Goal: Information Seeking & Learning: Check status

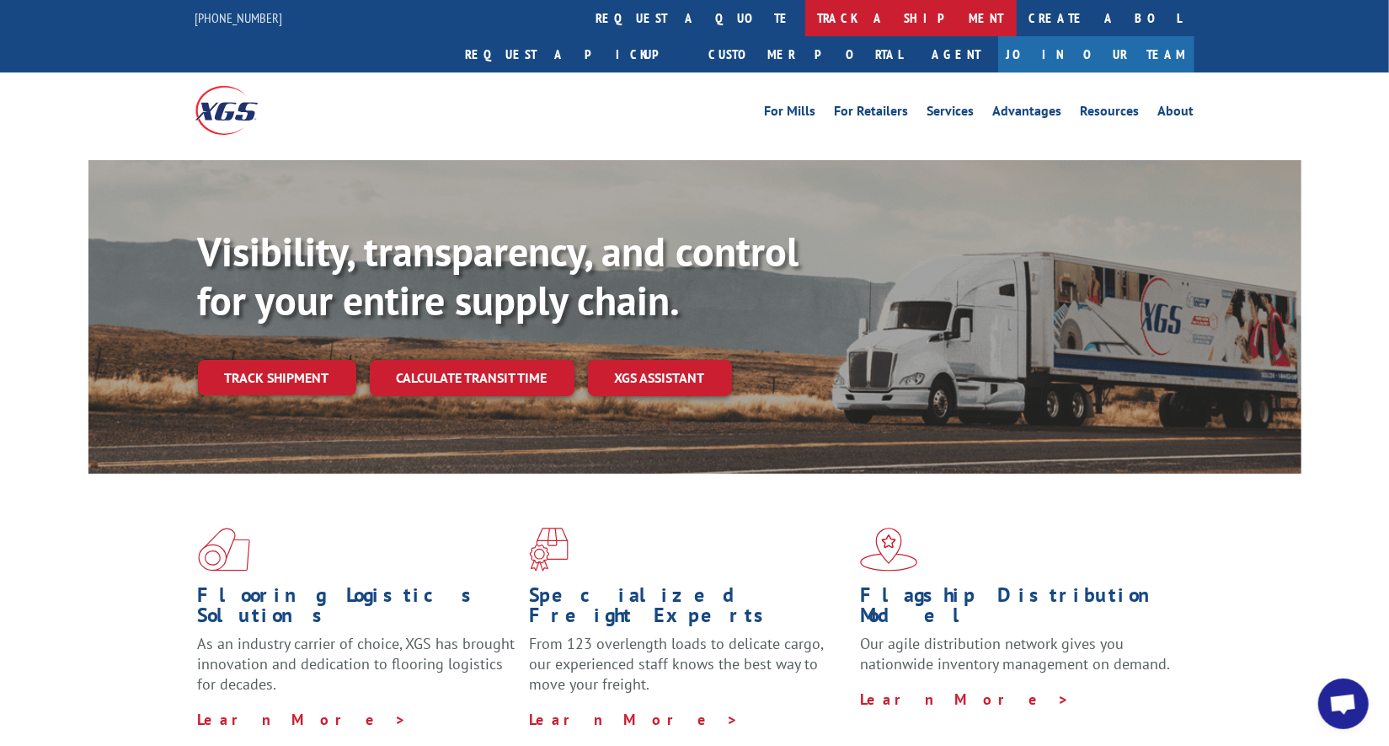
click at [805, 17] on link "track a shipment" at bounding box center [910, 18] width 211 height 36
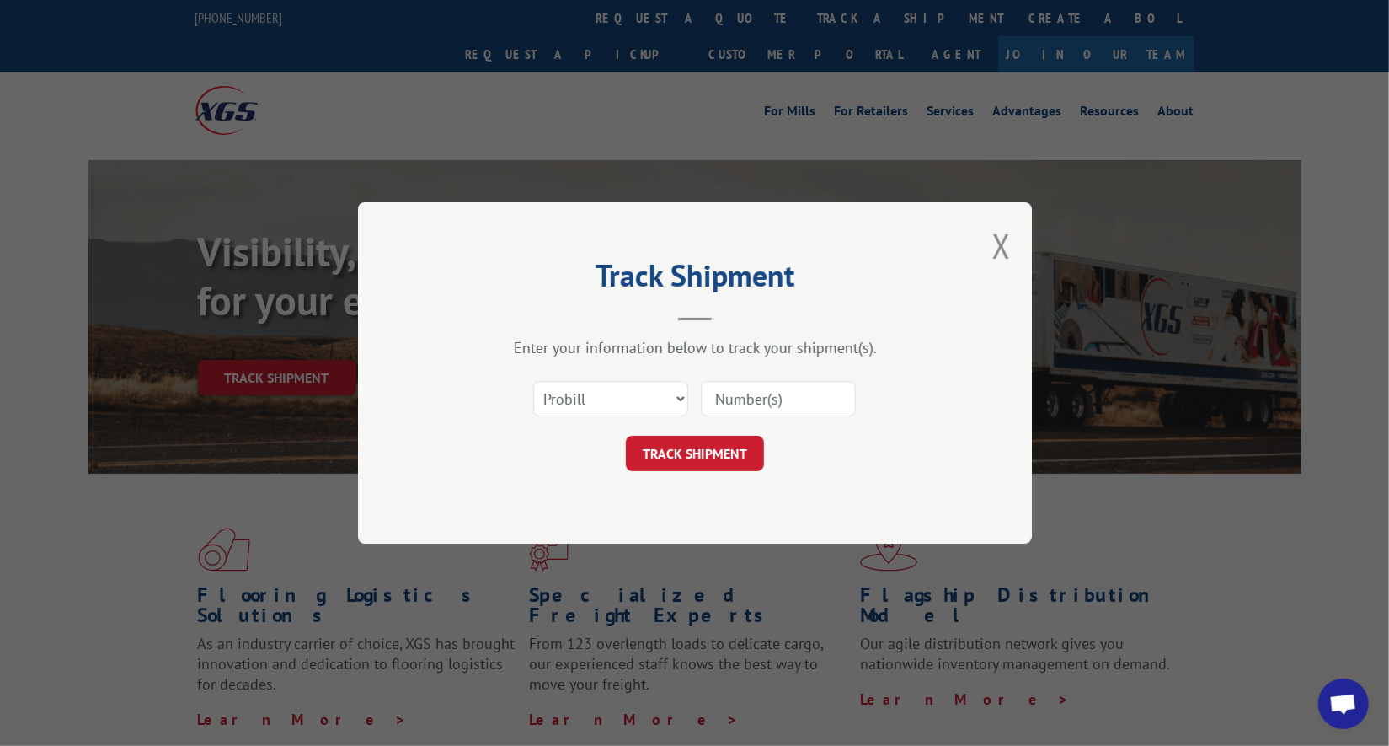
click at [789, 397] on input at bounding box center [778, 398] width 155 height 35
paste input "17634002"
type input "17634002"
click at [741, 453] on button "TRACK SHIPMENT" at bounding box center [695, 453] width 138 height 35
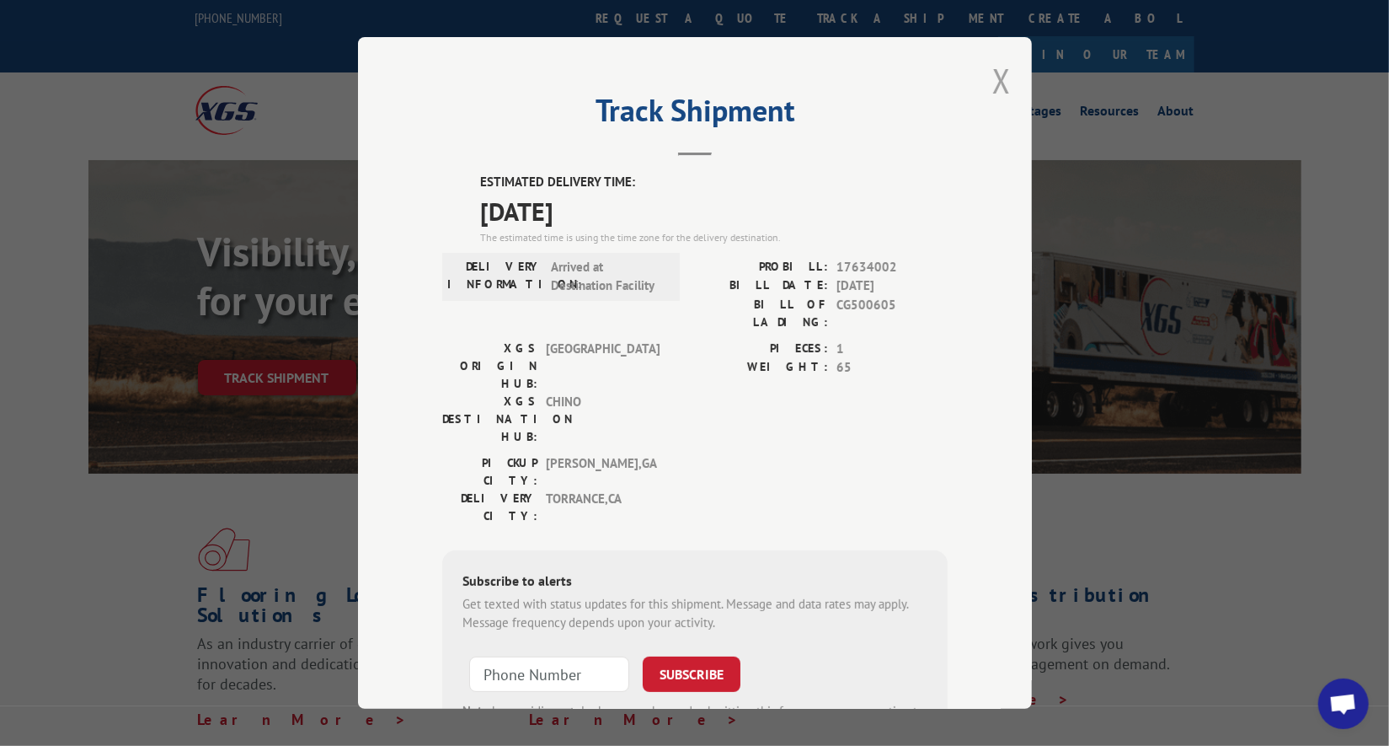
click at [993, 78] on button "Close modal" at bounding box center [1002, 80] width 19 height 45
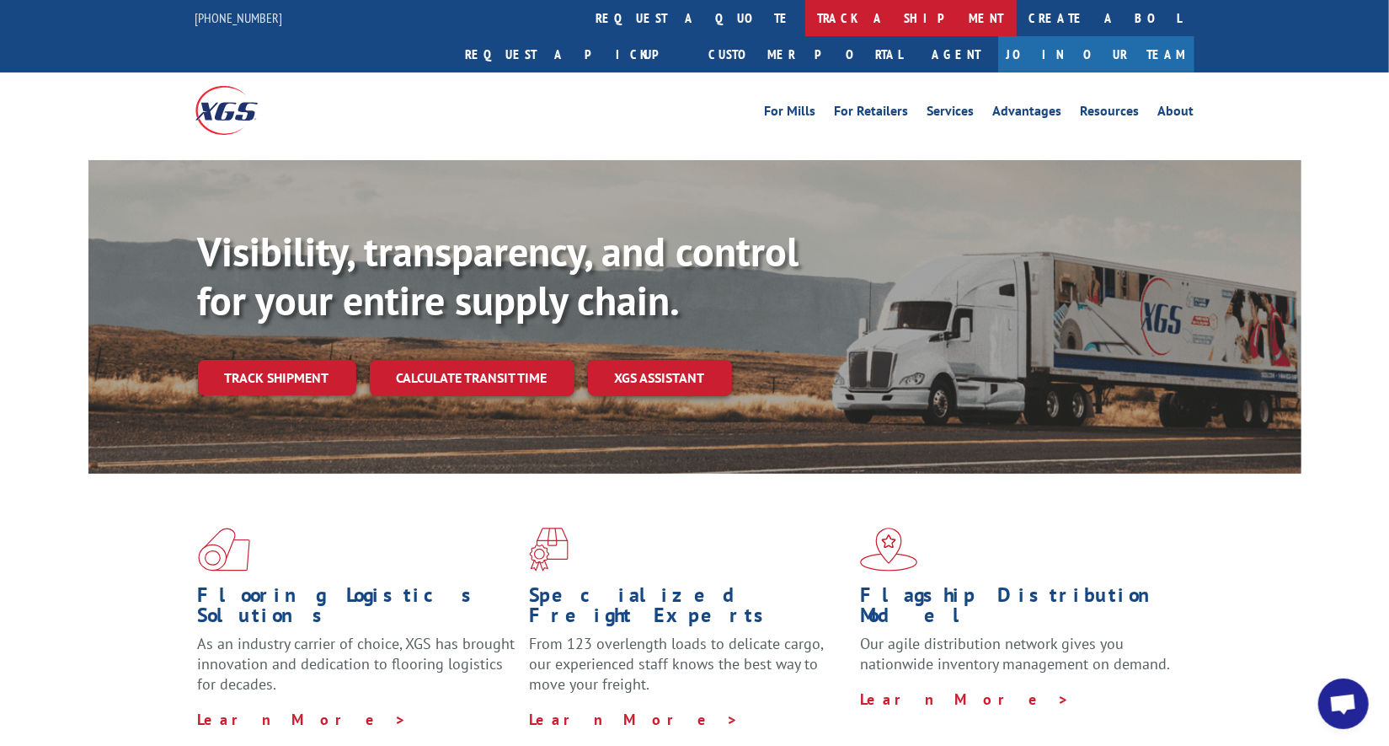
click at [805, 16] on link "track a shipment" at bounding box center [910, 18] width 211 height 36
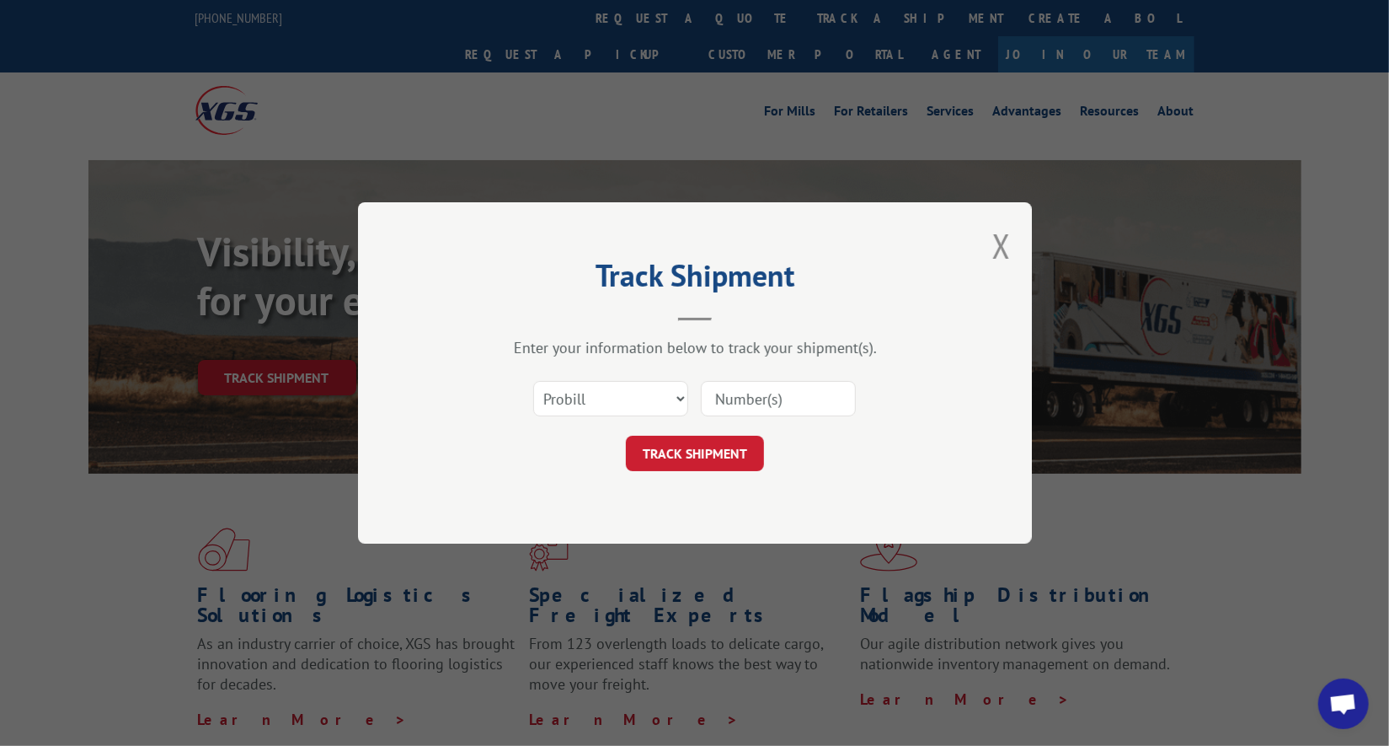
click at [724, 379] on div at bounding box center [778, 398] width 155 height 39
click at [725, 387] on input at bounding box center [778, 398] width 155 height 35
paste input "17620667"
type input "17620667"
click at [722, 469] on div "Track Shipment Enter your information below to track your shipment(s). Select c…" at bounding box center [695, 372] width 674 height 341
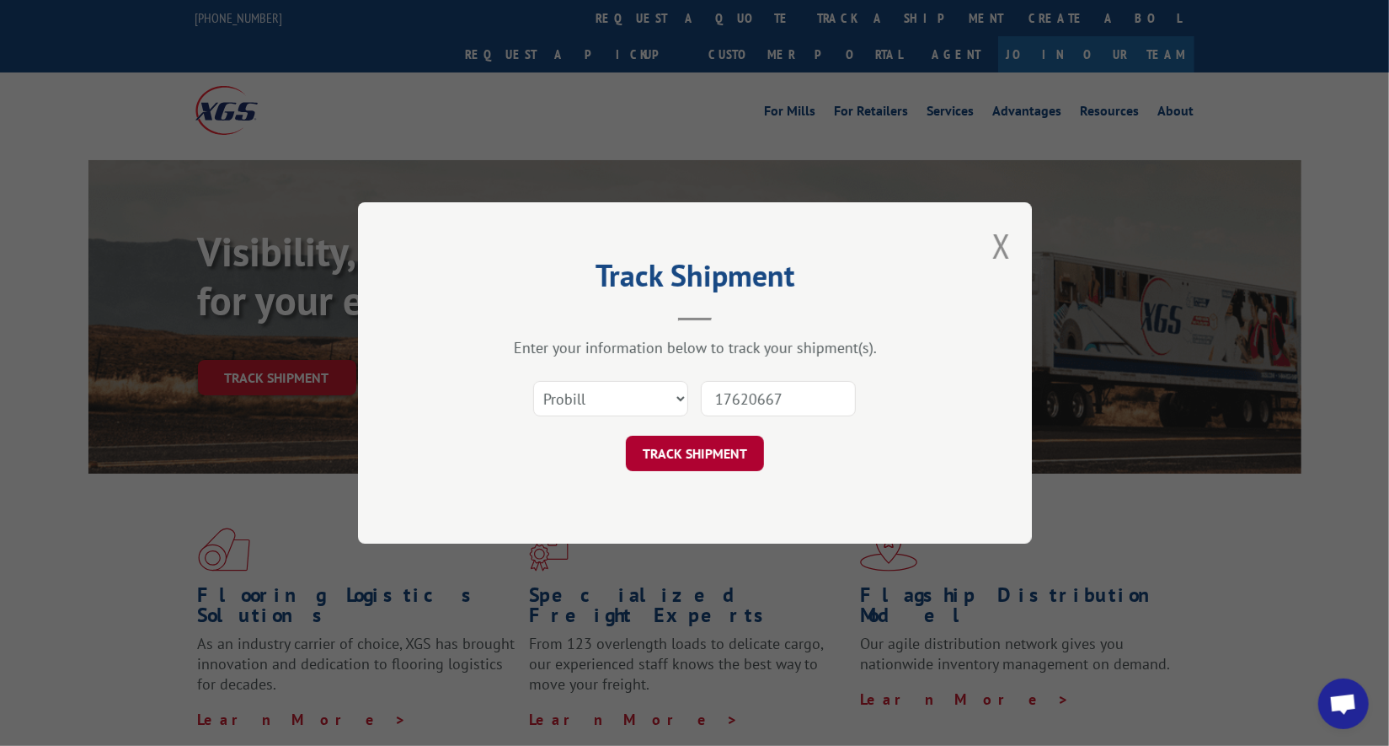
click at [724, 460] on button "TRACK SHIPMENT" at bounding box center [695, 453] width 138 height 35
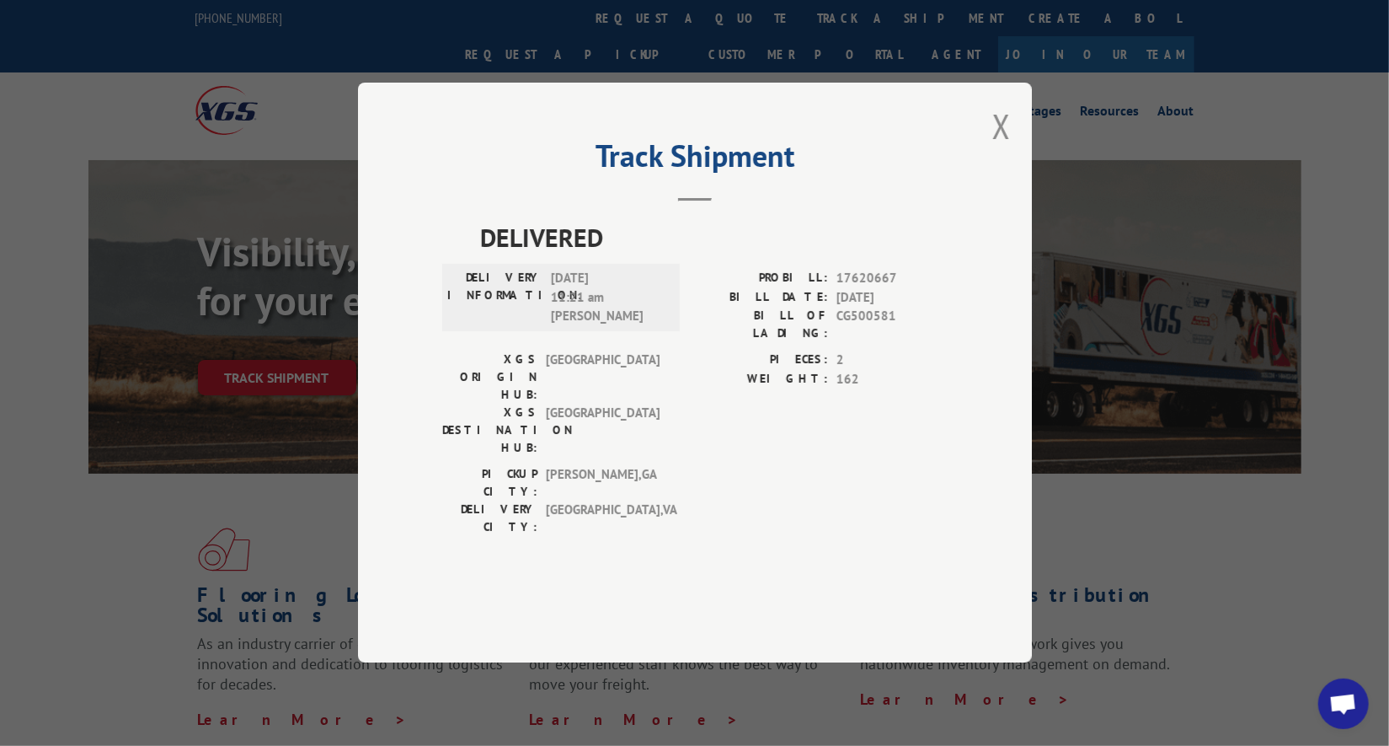
drag, startPoint x: 999, startPoint y: 166, endPoint x: 723, endPoint y: 51, distance: 299.2
click at [999, 148] on button "Close modal" at bounding box center [1002, 126] width 19 height 45
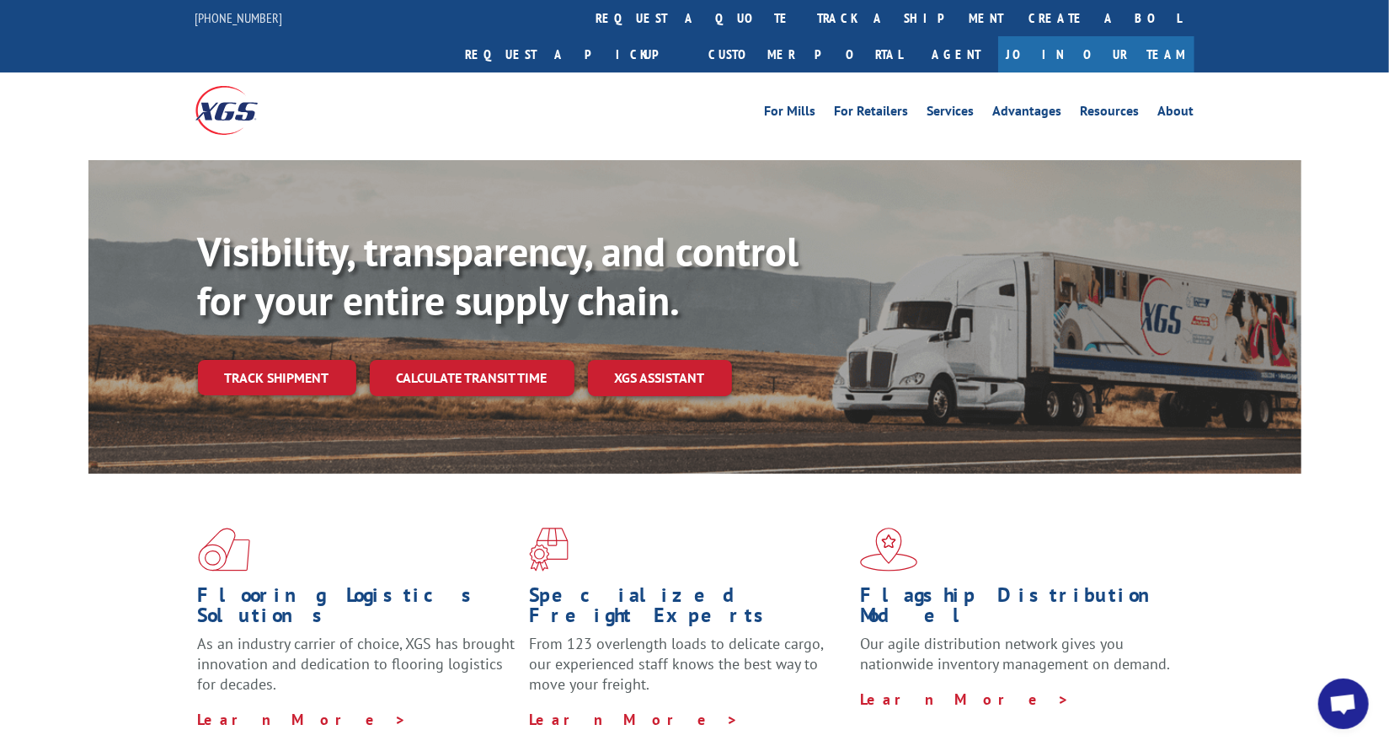
drag, startPoint x: 670, startPoint y: 27, endPoint x: 691, endPoint y: 147, distance: 122.3
click at [805, 28] on link "track a shipment" at bounding box center [910, 18] width 211 height 36
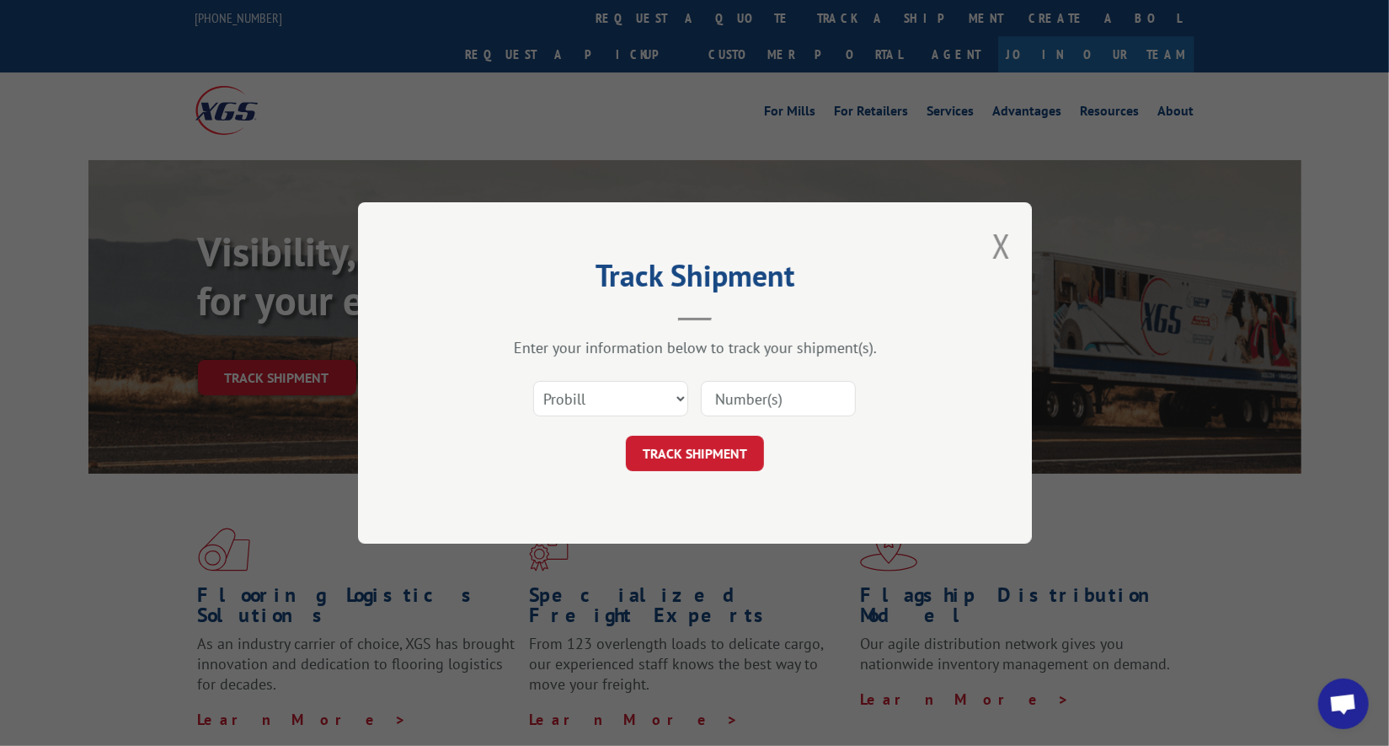
click at [769, 393] on input at bounding box center [778, 398] width 155 height 35
paste input "17512616"
type input "17512616"
click at [736, 448] on button "TRACK SHIPMENT" at bounding box center [695, 453] width 138 height 35
